Goal: Information Seeking & Learning: Learn about a topic

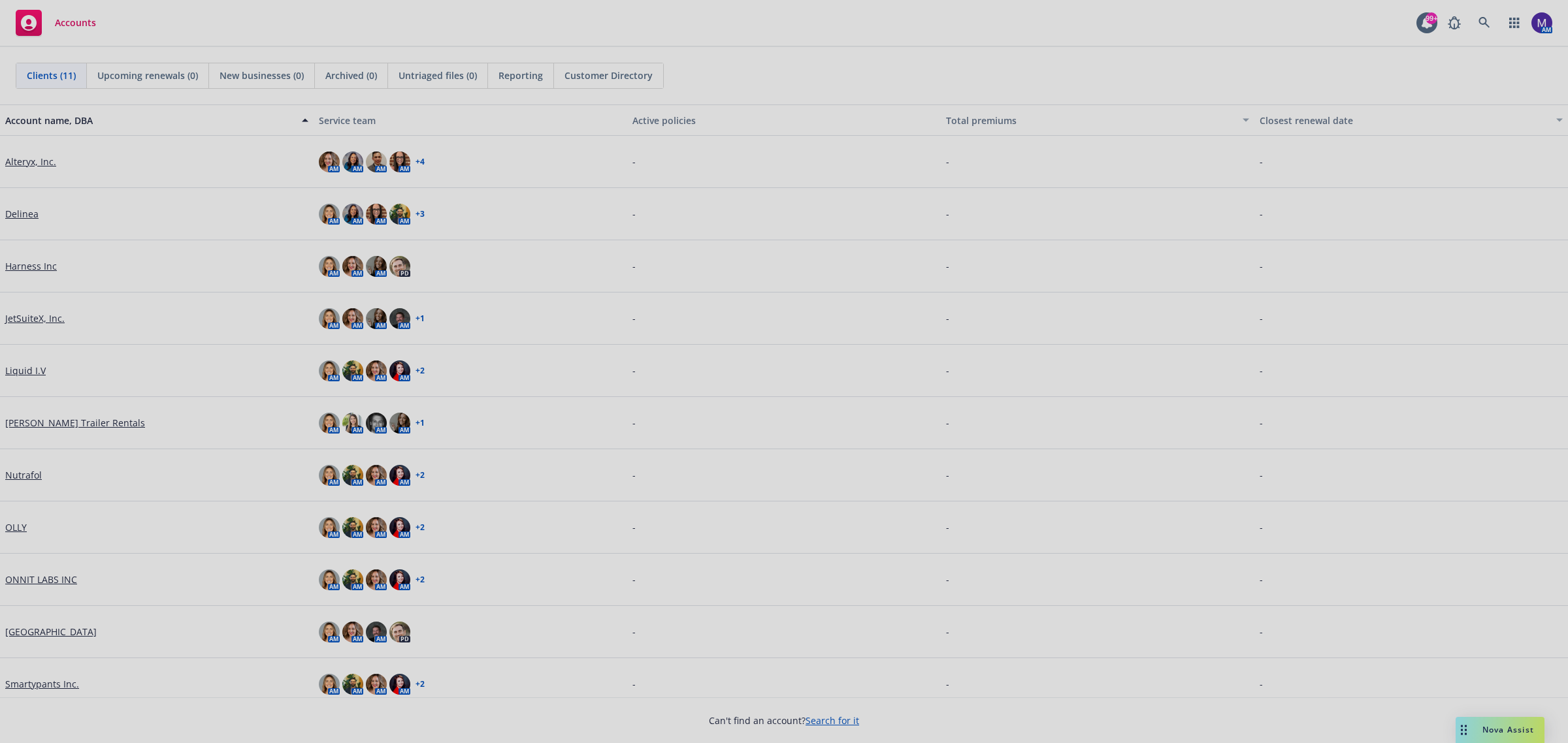
click at [25, 374] on div at bounding box center [784, 372] width 1568 height 743
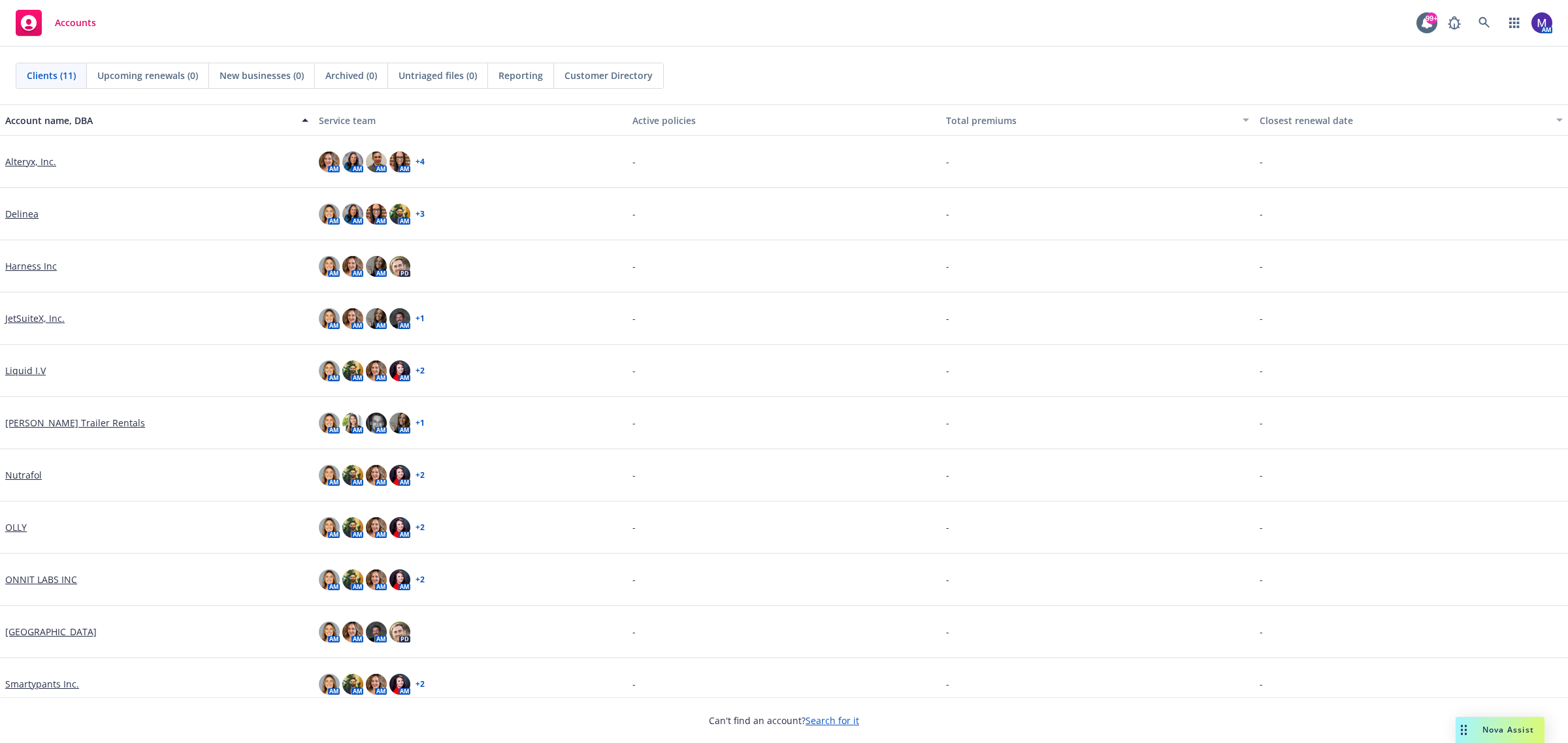
click at [26, 371] on link "Liquid I.V" at bounding box center [25, 370] width 40 height 14
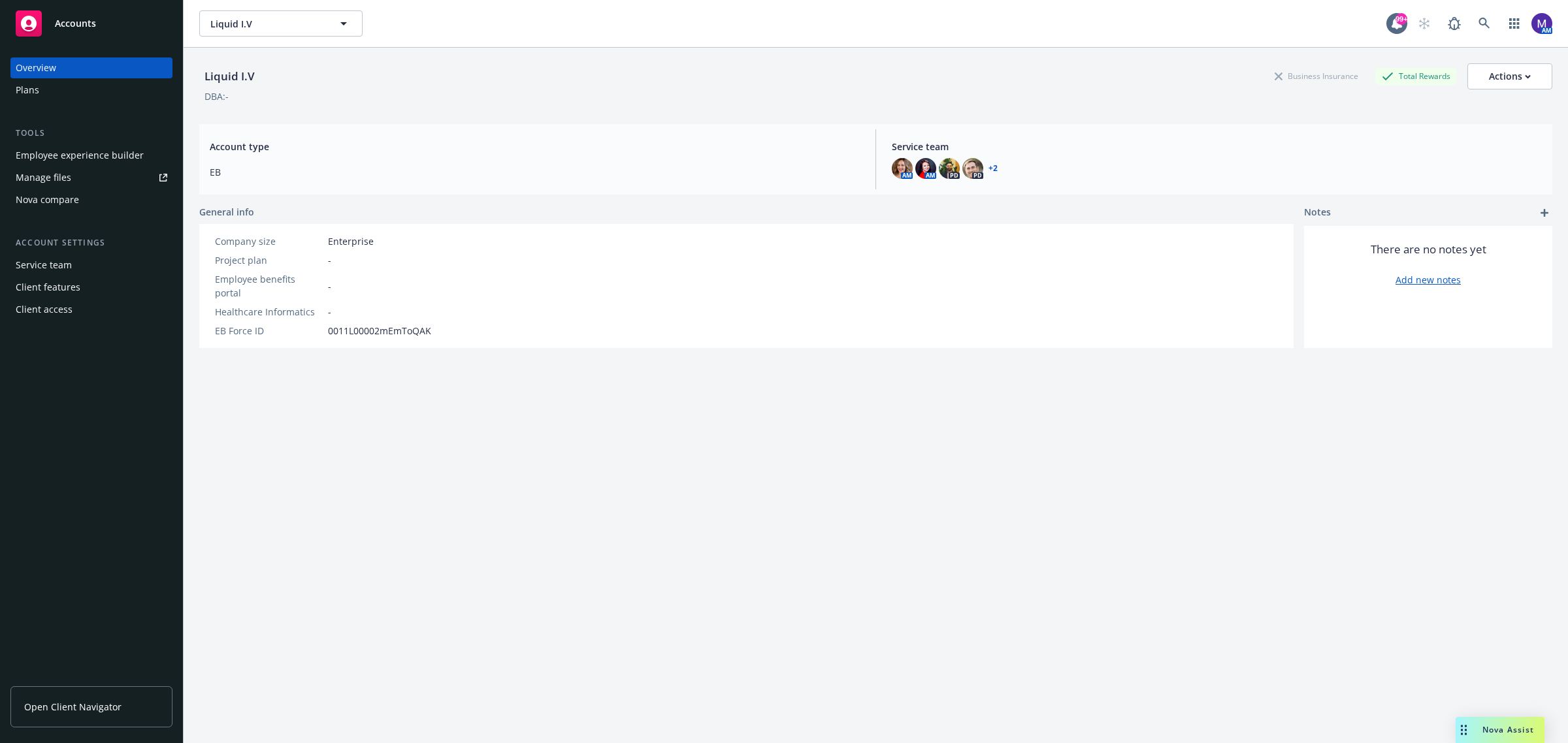
click at [62, 152] on div "Employee experience builder" at bounding box center [79, 155] width 128 height 21
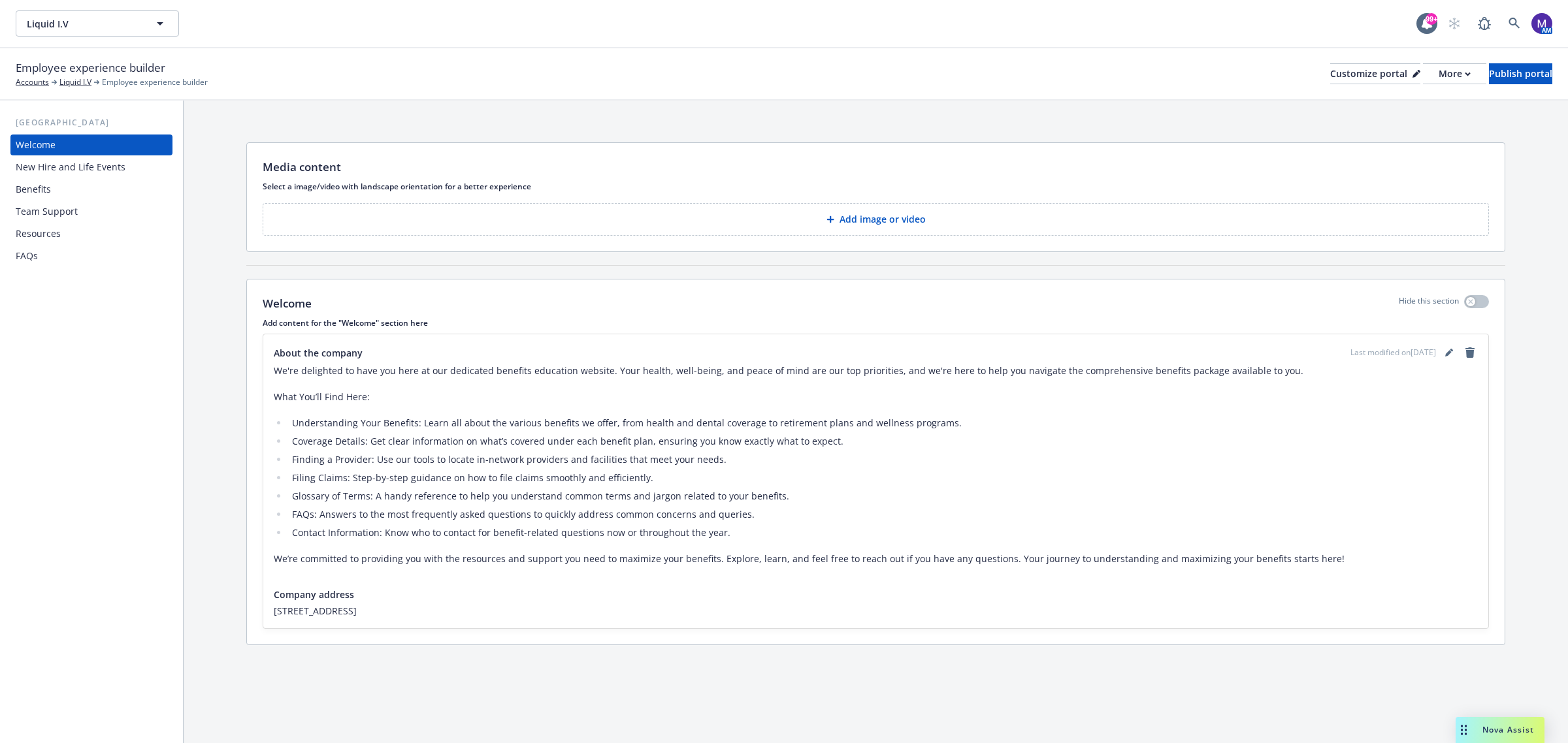
click at [53, 184] on div "Benefits" at bounding box center [91, 189] width 152 height 21
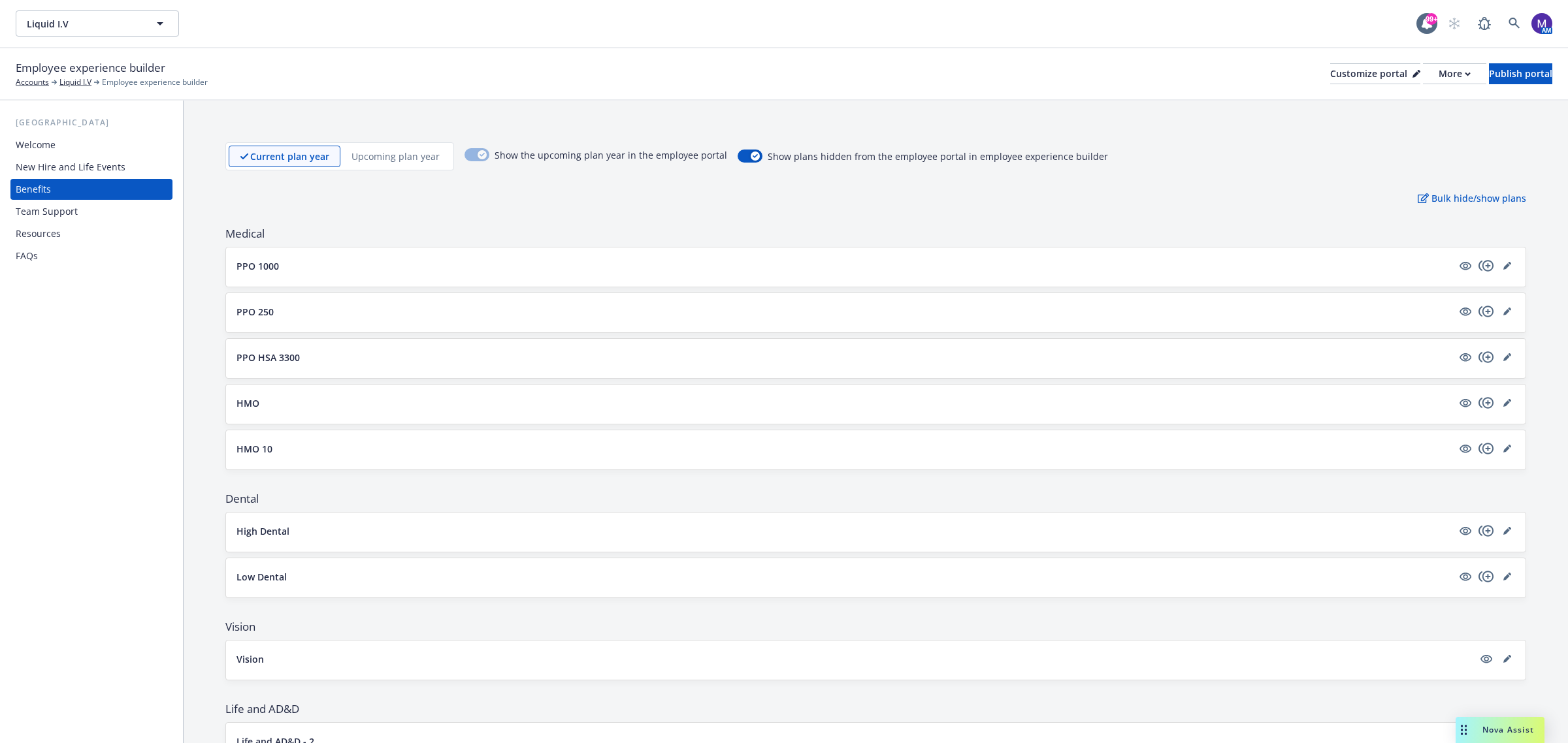
click at [276, 265] on p "PPO 1000" at bounding box center [258, 266] width 42 height 14
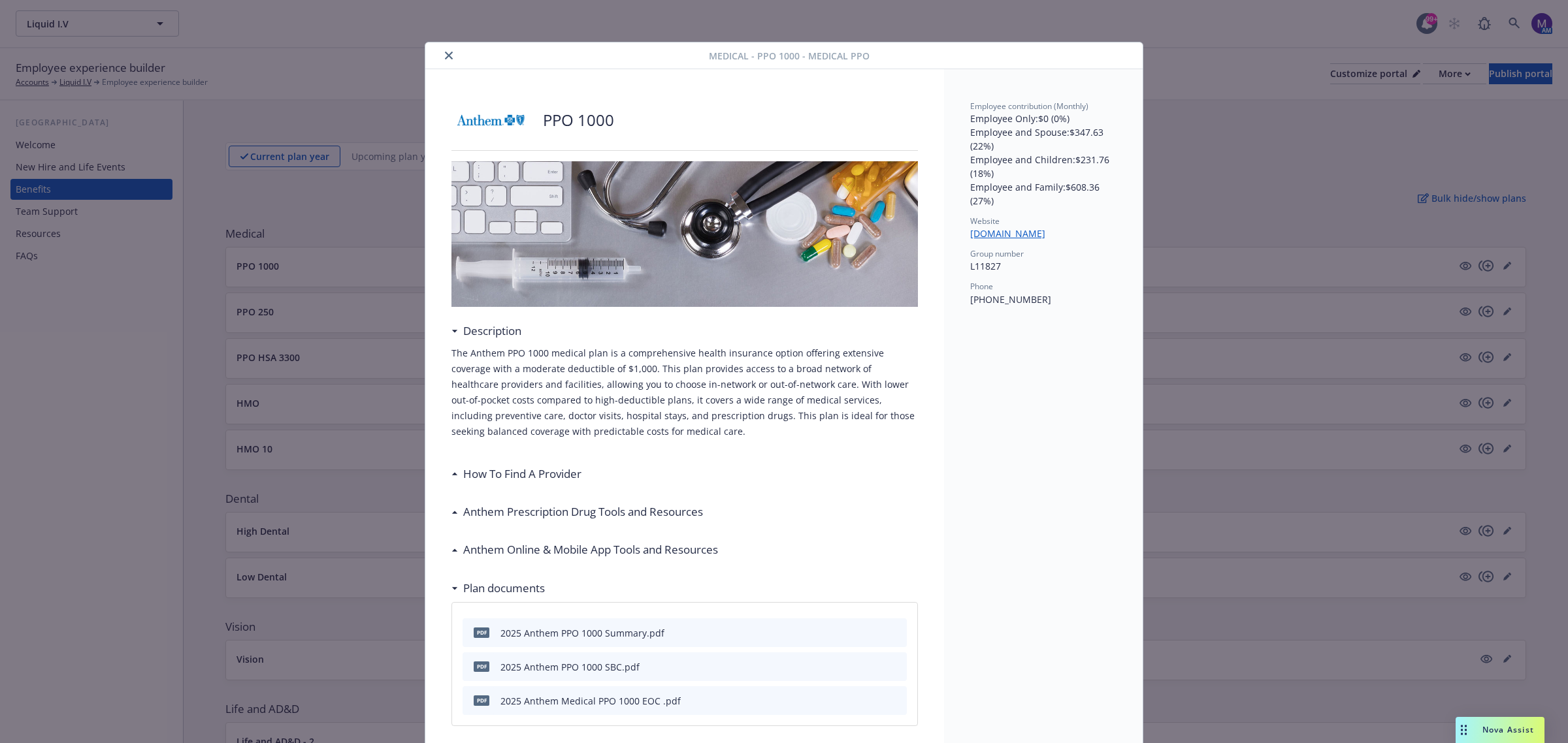
click at [445, 54] on icon "close" at bounding box center [448, 55] width 8 height 8
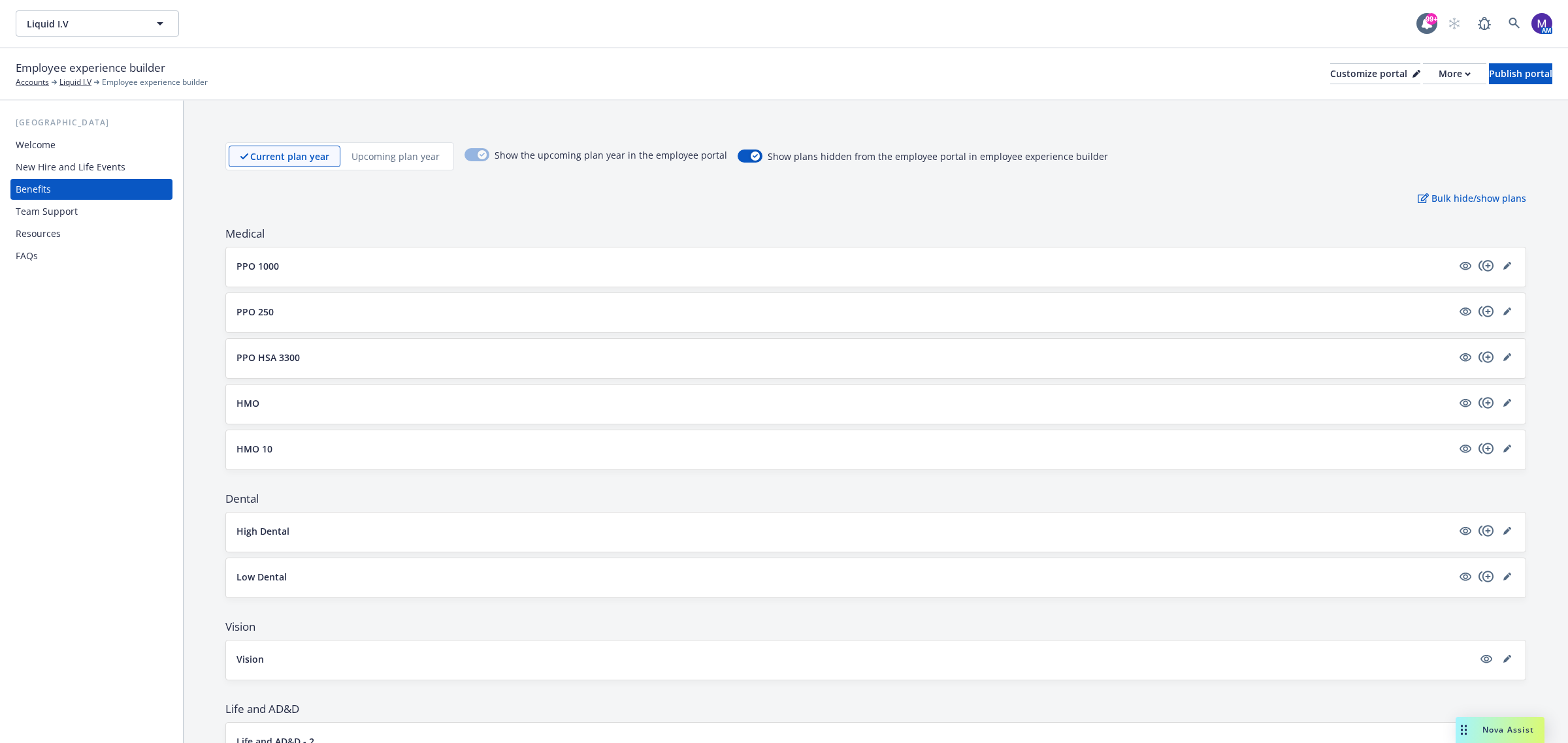
click at [1055, 16] on div "Liquid I.V Liquid I.V" at bounding box center [715, 23] width 1401 height 26
